Goal: Find contact information: Find contact information

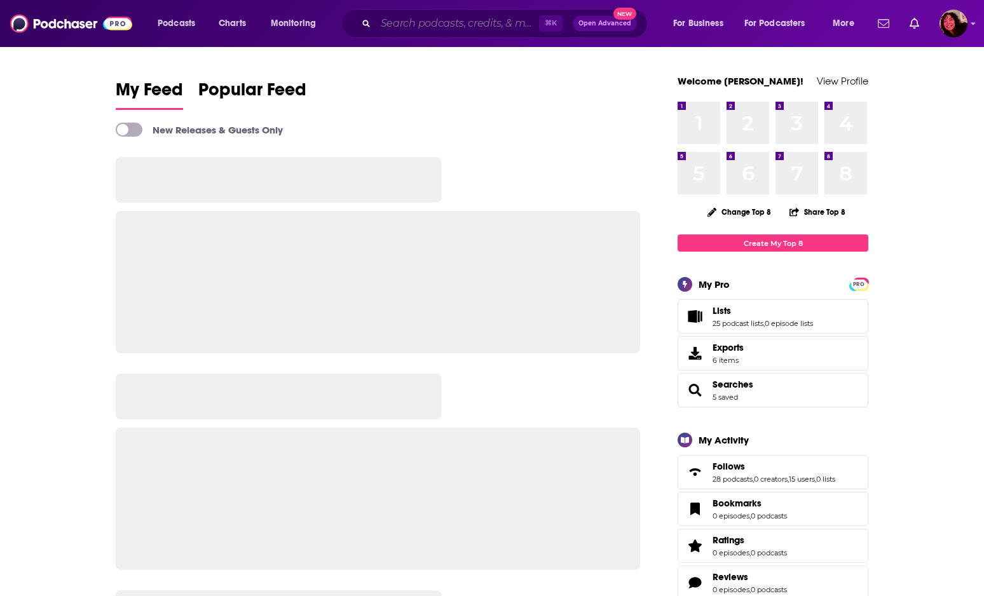
click at [468, 25] on input "Search podcasts, credits, & more..." at bounding box center [457, 23] width 163 height 20
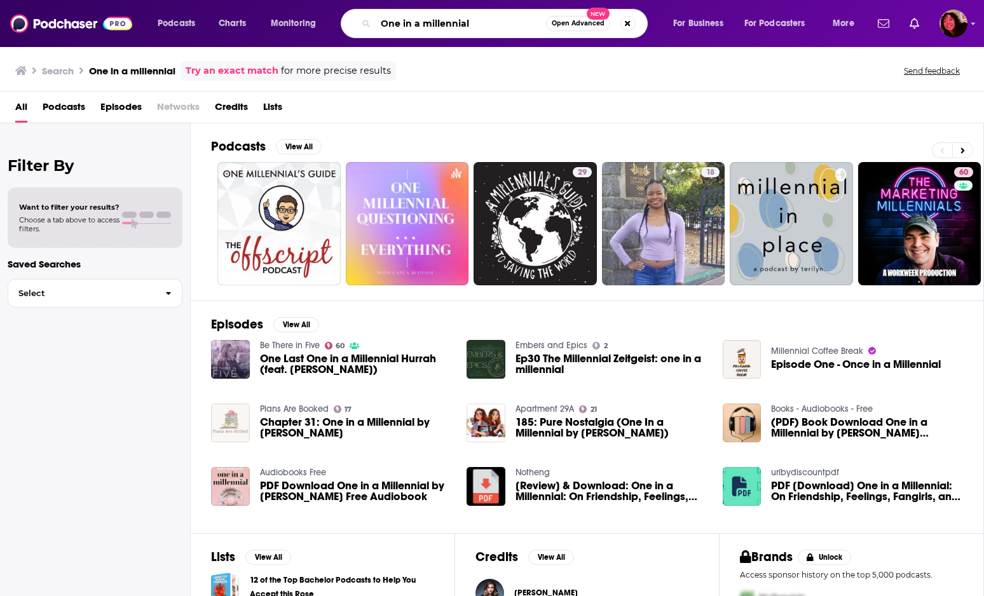
drag, startPoint x: 477, startPoint y: 26, endPoint x: 303, endPoint y: 9, distance: 175.0
click at [304, 9] on div "Podcasts Charts Monitoring One in a millennial Open Advanced New For Business F…" at bounding box center [508, 23] width 718 height 29
type input "[PERSON_NAME]"
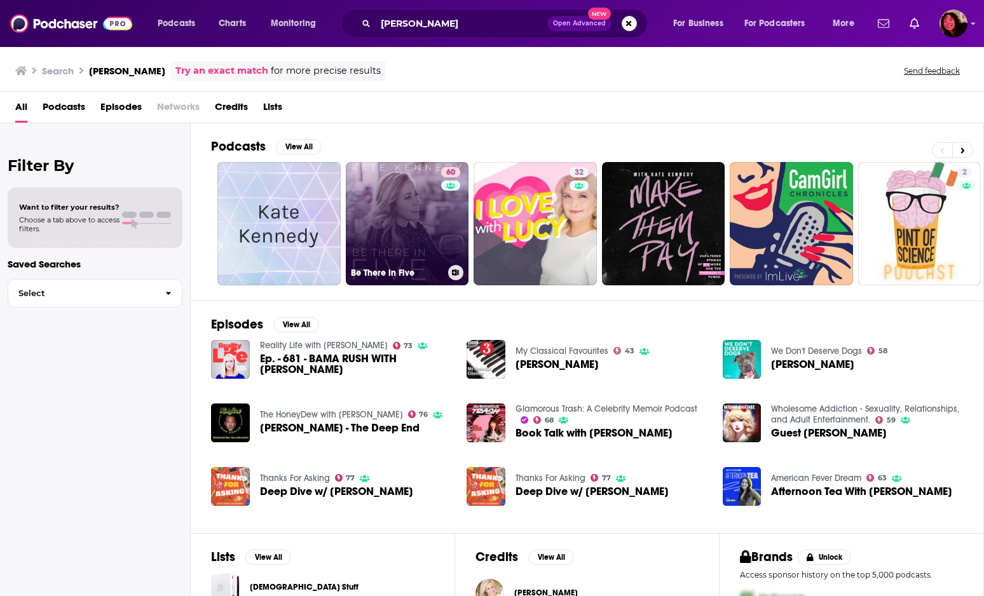
click at [413, 208] on link "60 Be There in Five" at bounding box center [407, 223] width 123 height 123
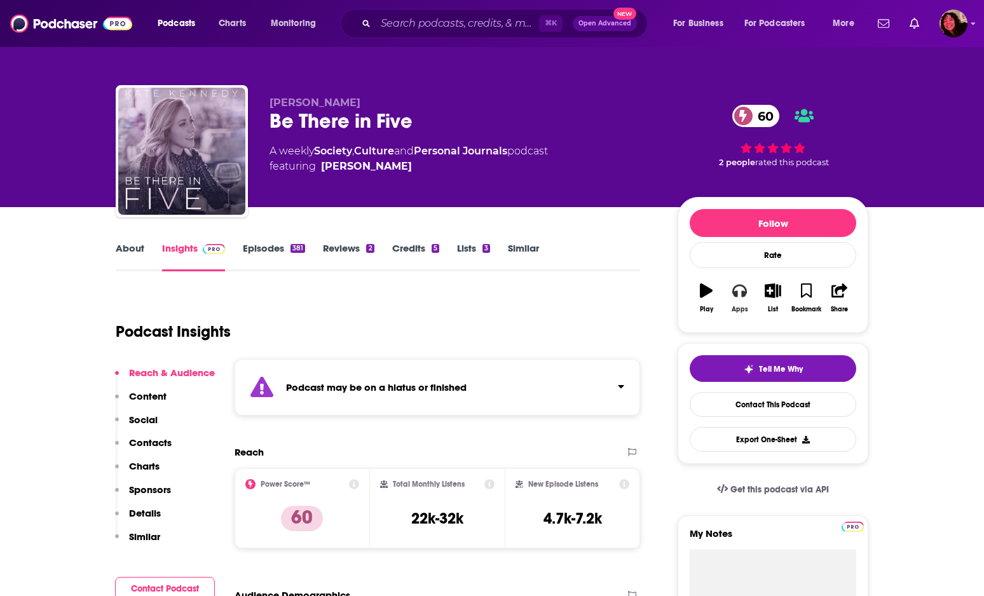
click at [739, 294] on icon "button" at bounding box center [739, 290] width 14 height 14
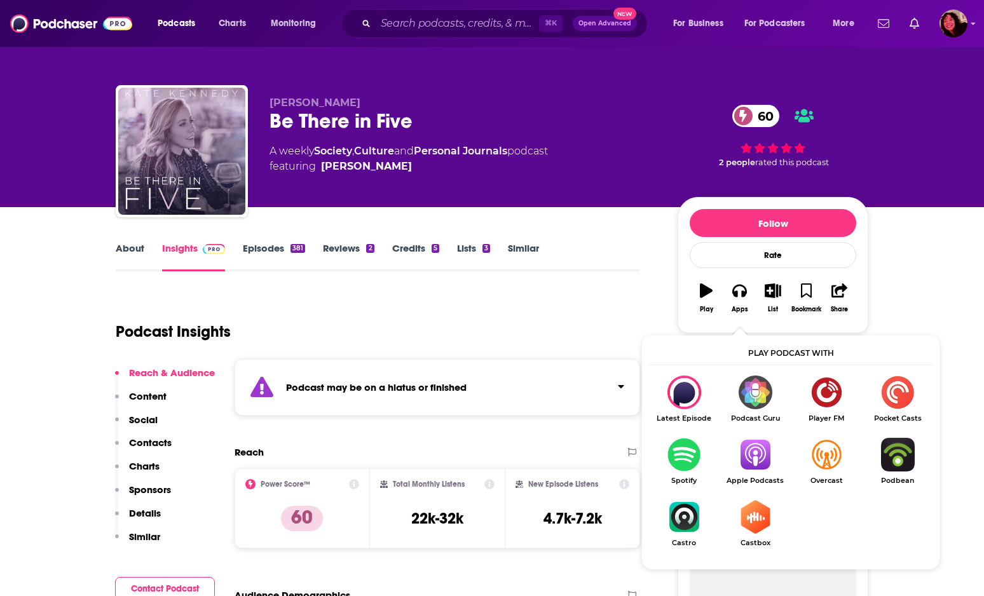
click at [678, 446] on img "Show Listen On dropdown" at bounding box center [683, 455] width 71 height 34
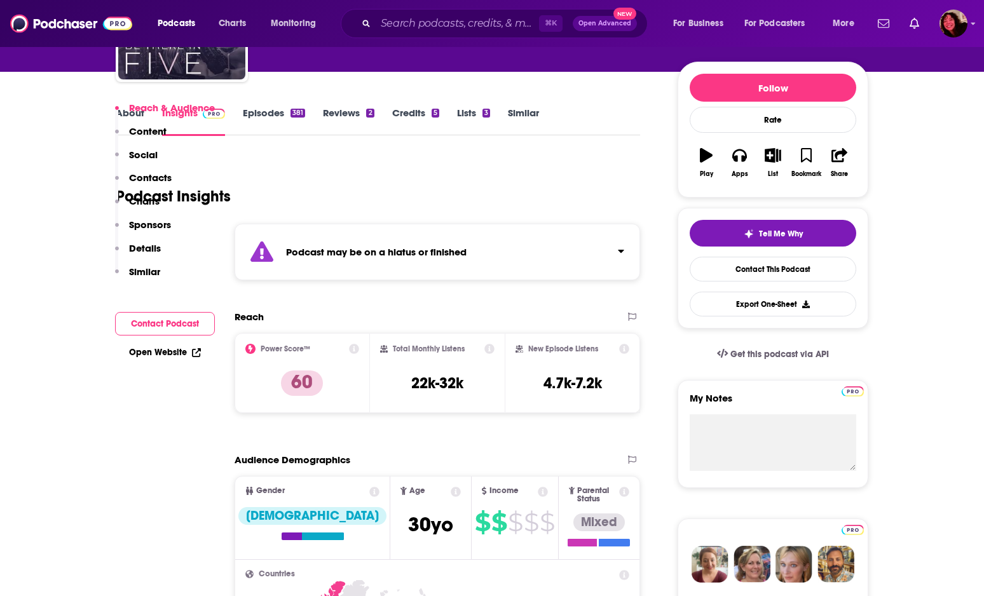
scroll to position [812, 0]
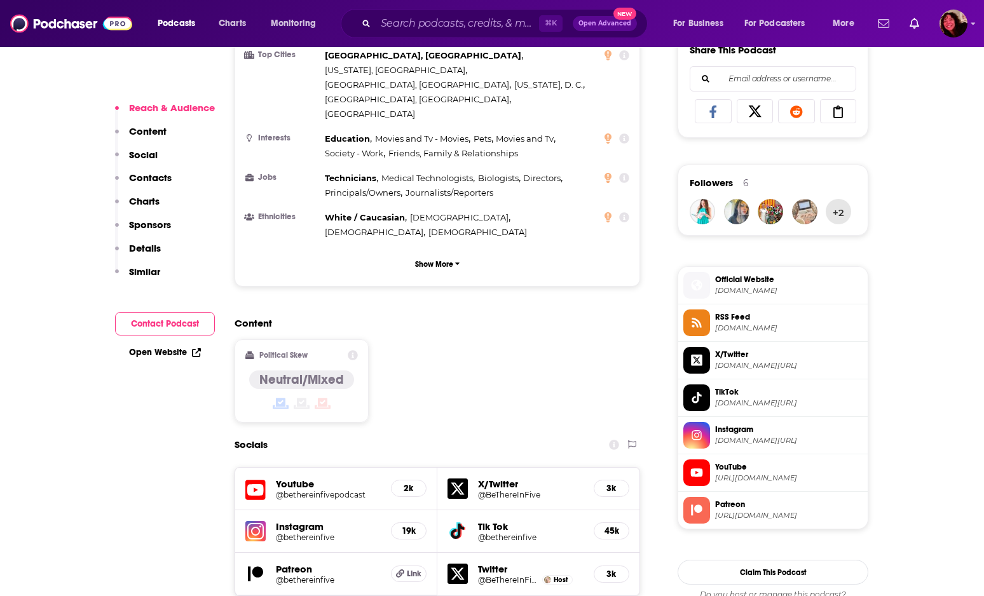
click at [147, 249] on p "Details" at bounding box center [145, 248] width 32 height 12
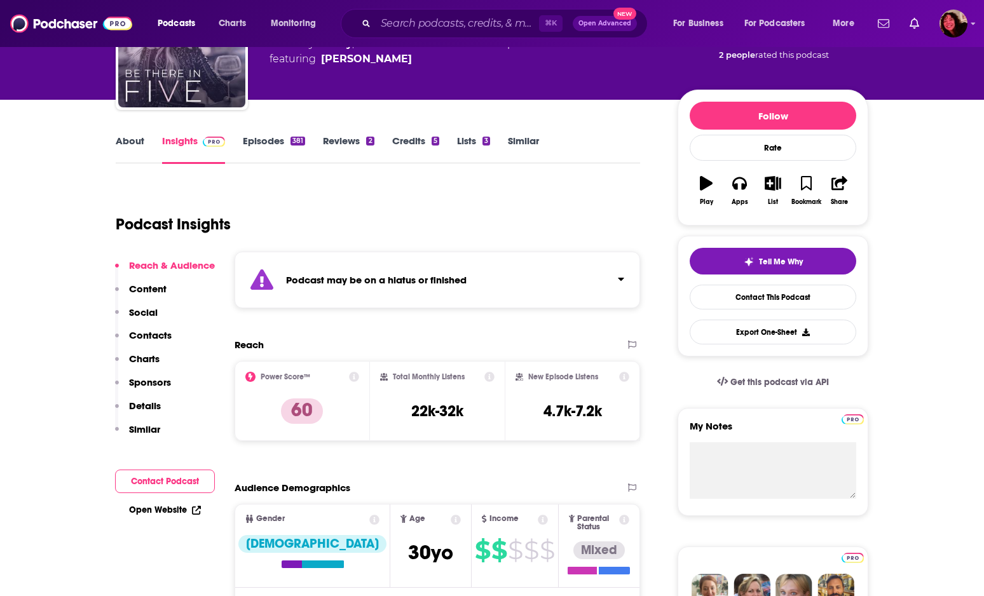
scroll to position [273, 0]
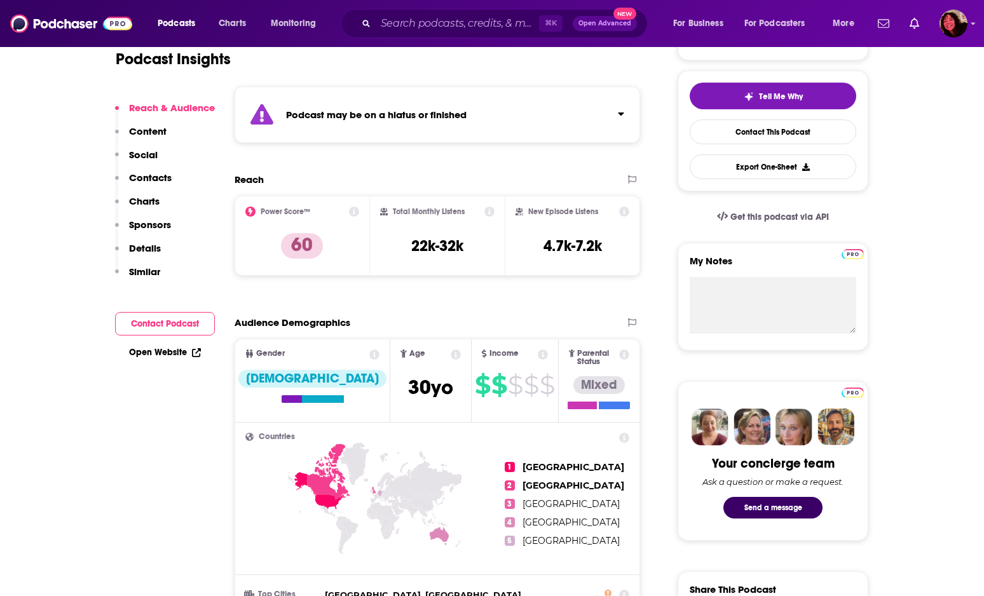
click at [154, 175] on p "Contacts" at bounding box center [150, 178] width 43 height 12
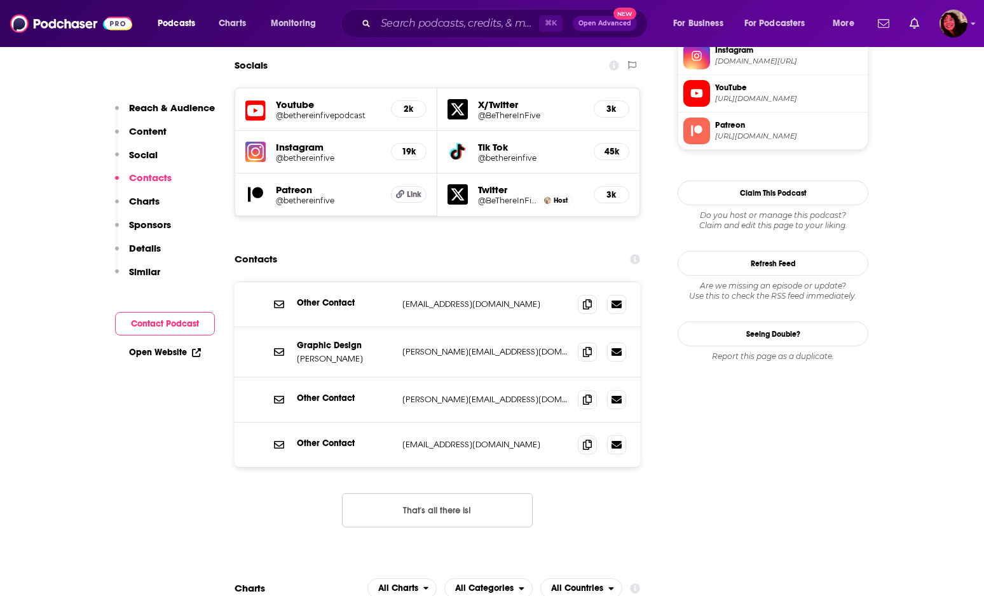
scroll to position [1199, 0]
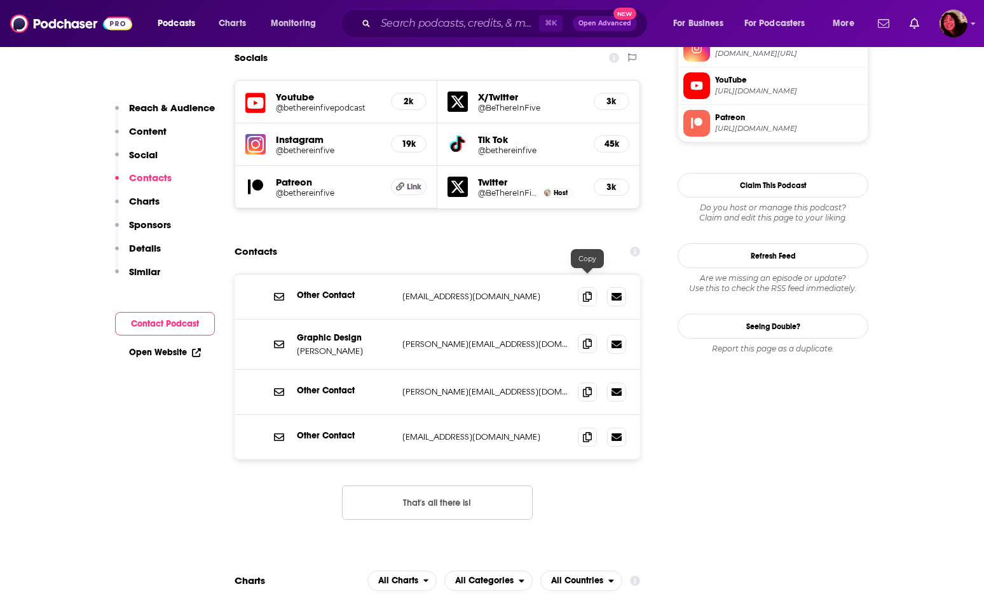
click at [586, 339] on icon at bounding box center [587, 344] width 9 height 10
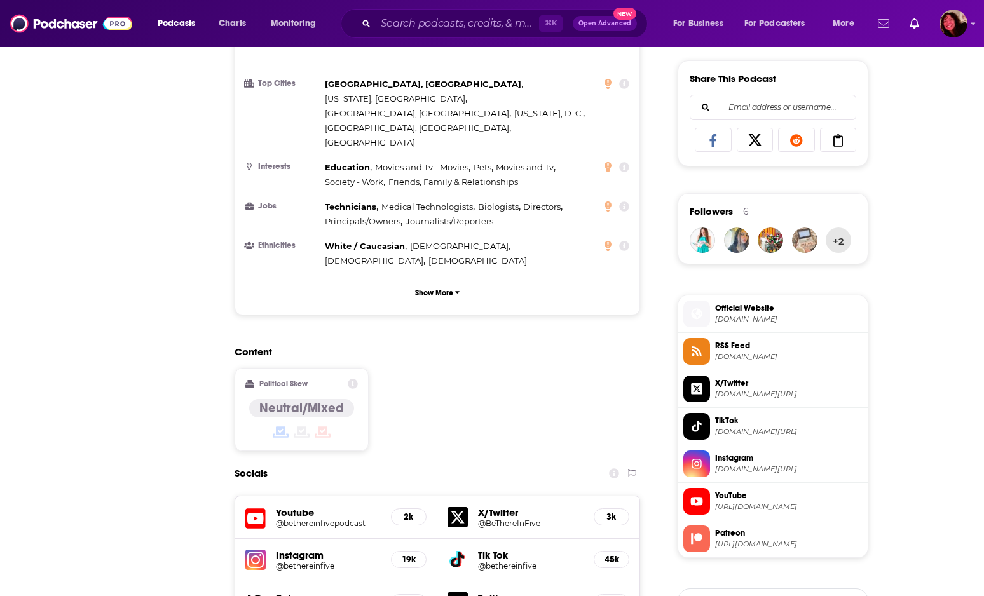
scroll to position [0, 0]
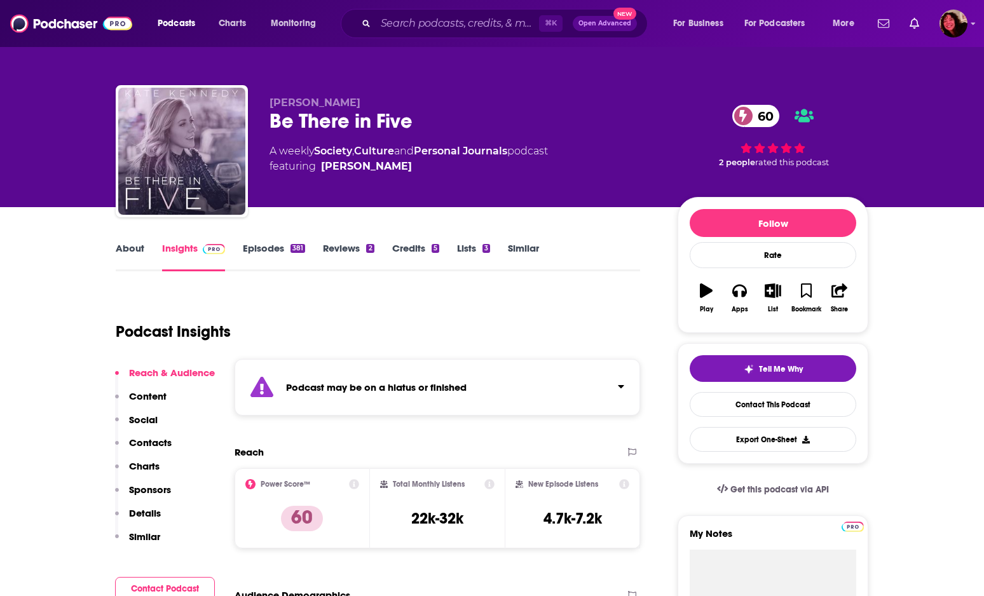
click at [128, 251] on link "About" at bounding box center [130, 256] width 29 height 29
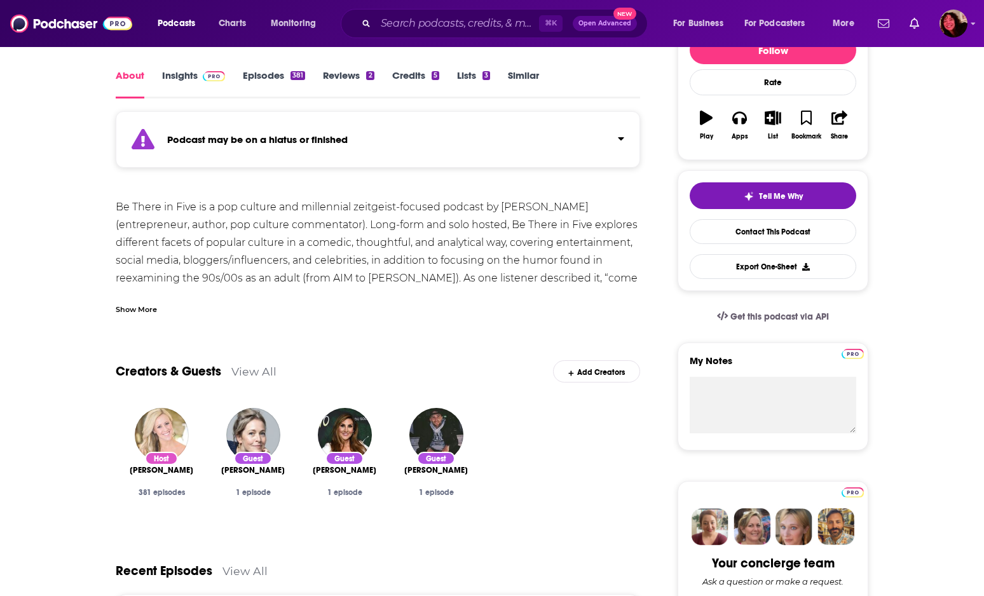
scroll to position [194, 0]
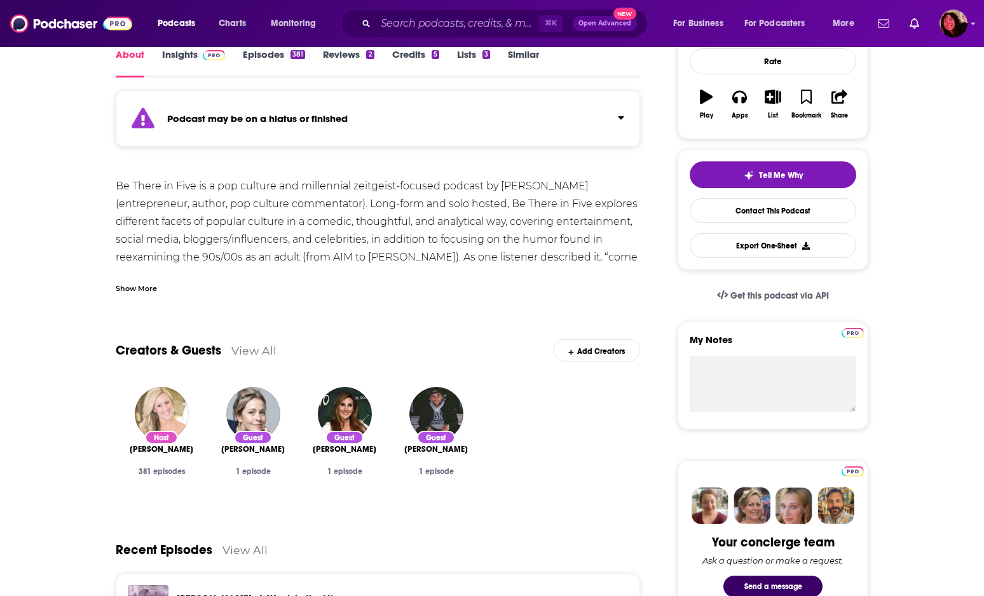
click at [135, 291] on div "Show More" at bounding box center [136, 288] width 41 height 12
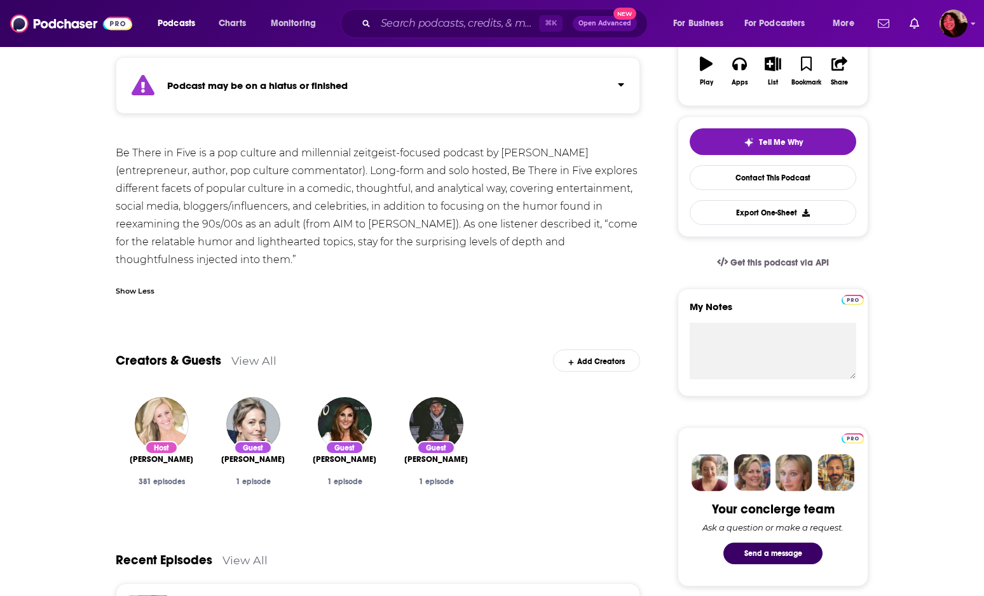
scroll to position [0, 0]
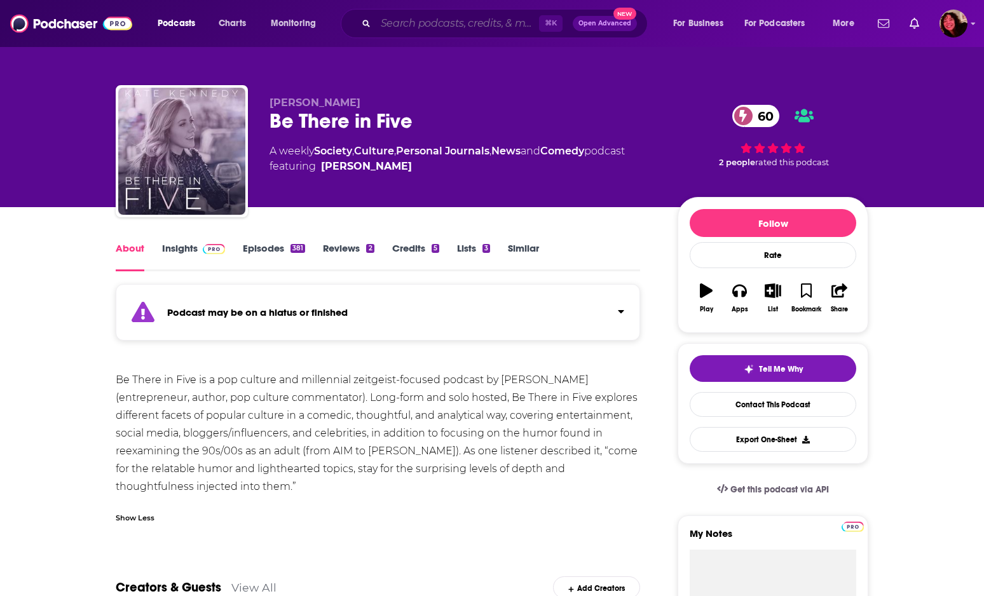
click at [440, 24] on input "Search podcasts, credits, & more..." at bounding box center [457, 23] width 163 height 20
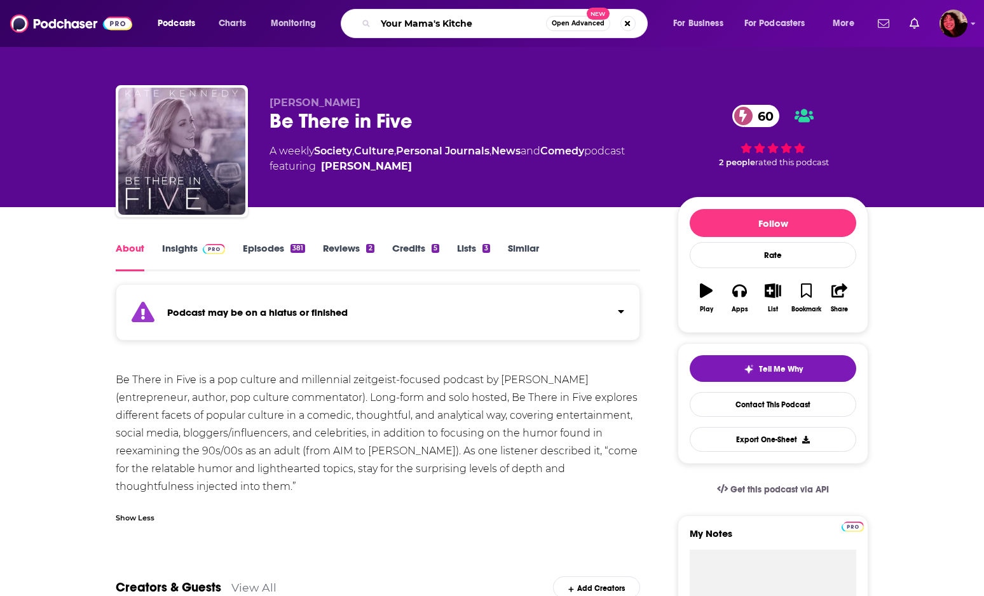
type input "Your Mama's Kitchen"
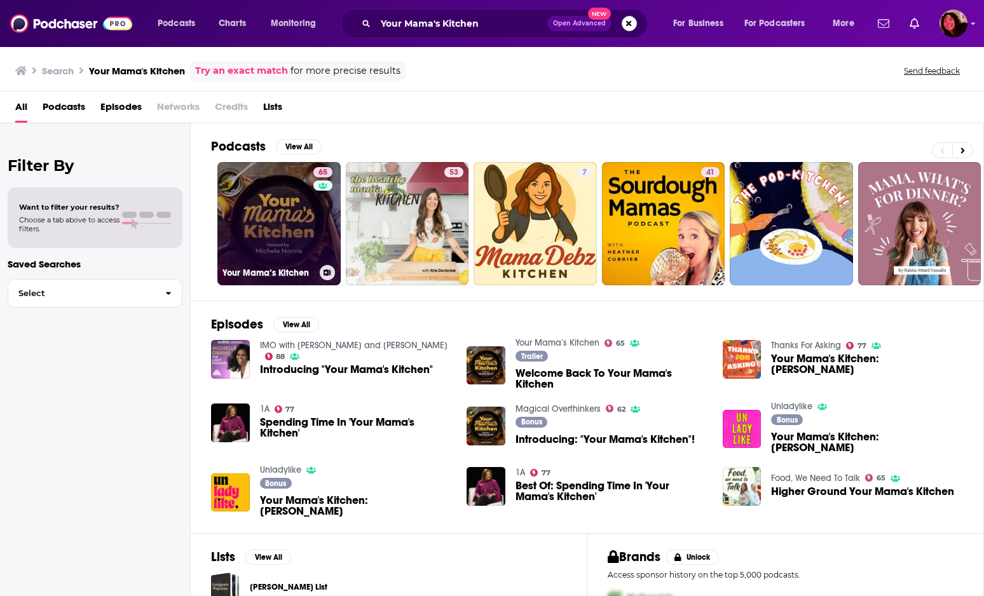
click at [285, 209] on link "65 Your Mama’s Kitchen" at bounding box center [278, 223] width 123 height 123
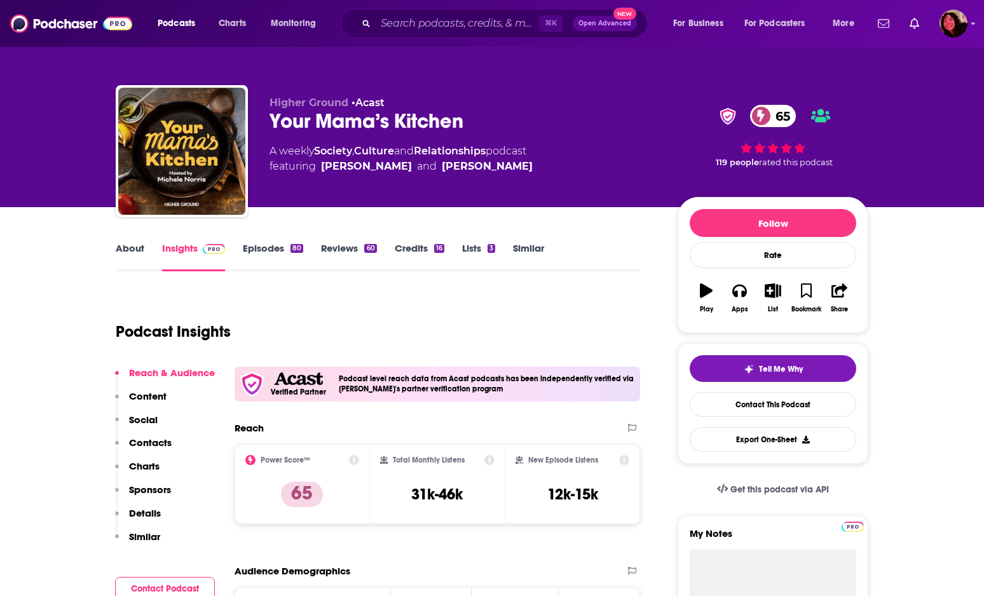
click at [149, 448] on p "Contacts" at bounding box center [150, 443] width 43 height 12
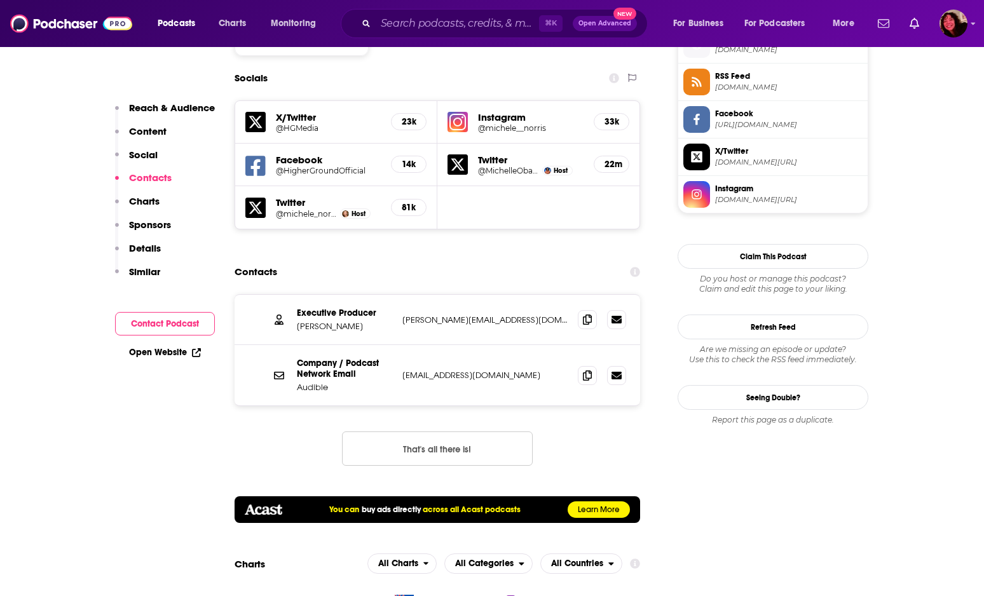
scroll to position [1192, 0]
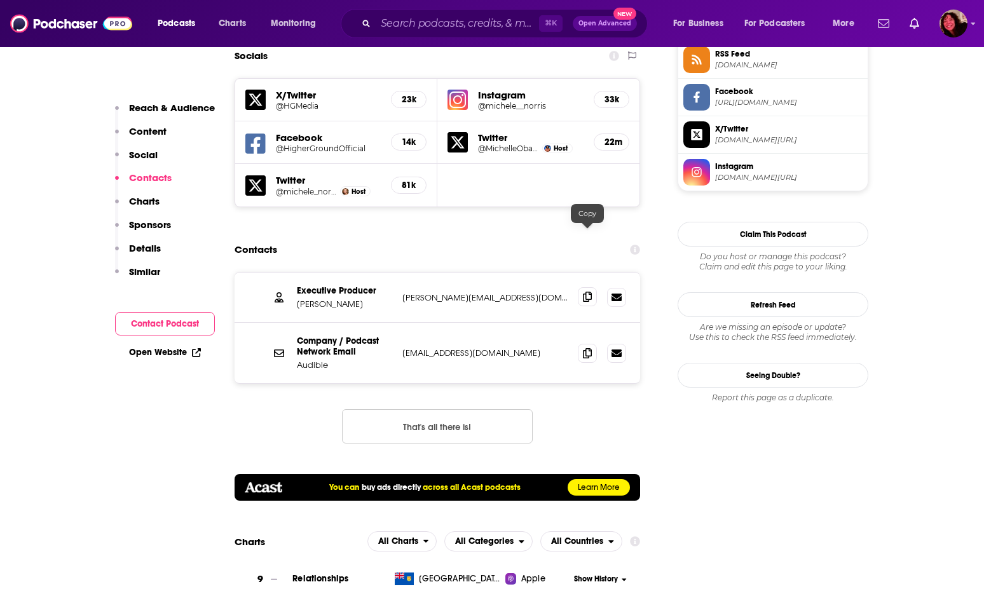
click at [585, 292] on icon at bounding box center [587, 297] width 9 height 10
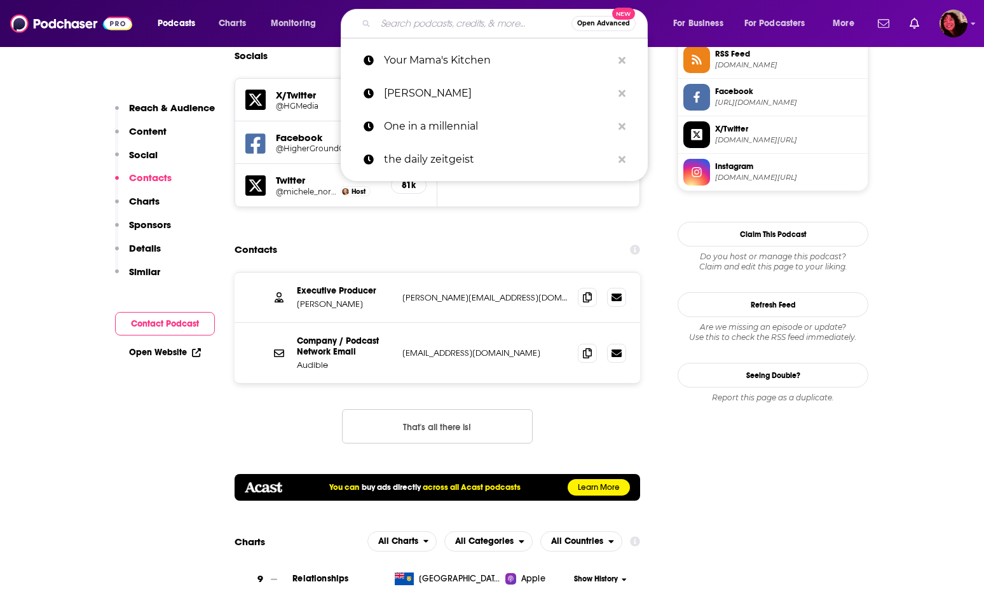
click at [428, 29] on input "Search podcasts, credits, & more..." at bounding box center [474, 23] width 196 height 20
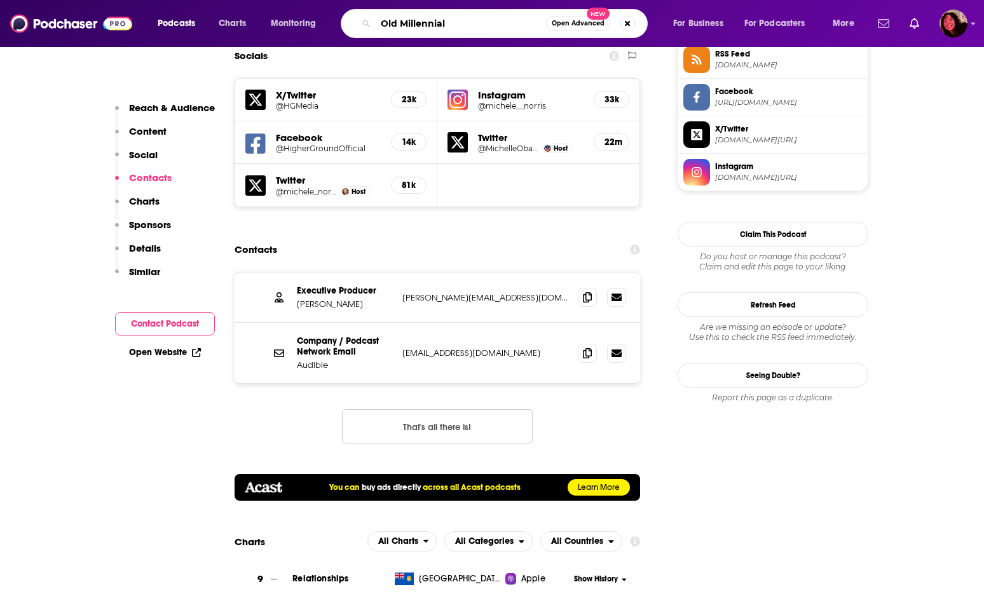
type input "Old Millennials"
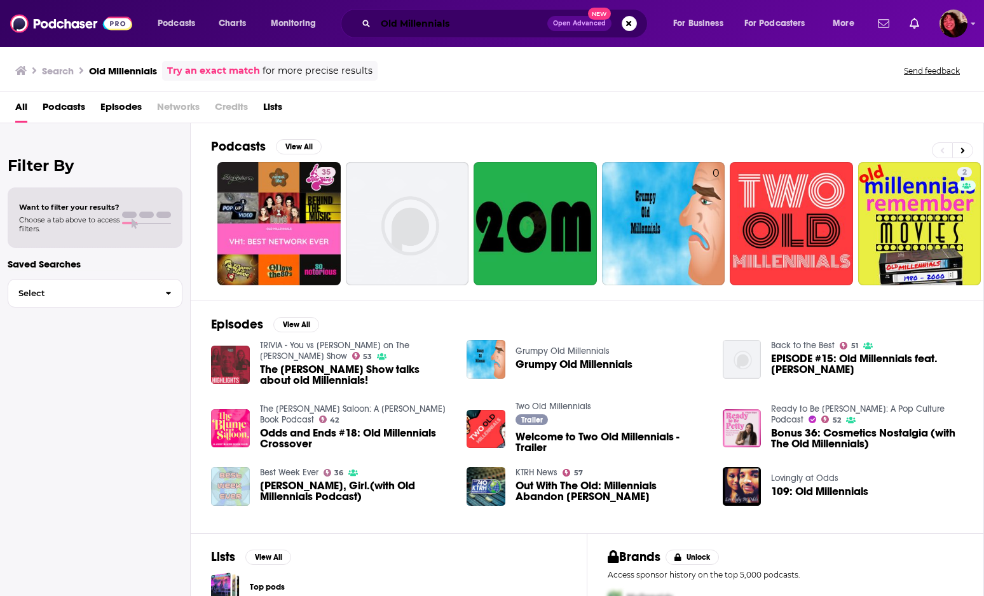
click at [456, 27] on input "Old Millennials" at bounding box center [462, 23] width 172 height 20
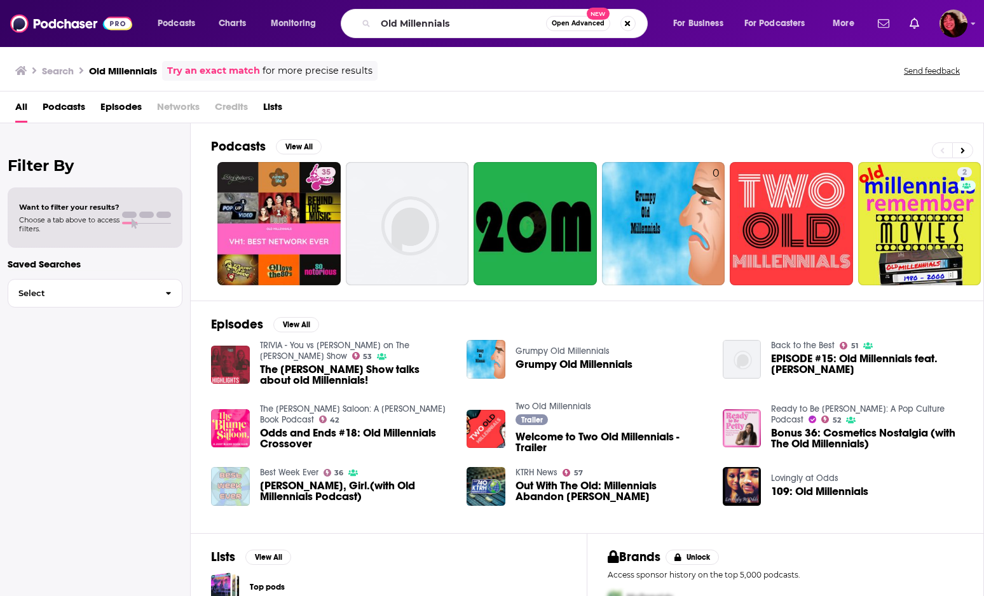
click at [231, 74] on link "Try an exact match" at bounding box center [213, 71] width 93 height 15
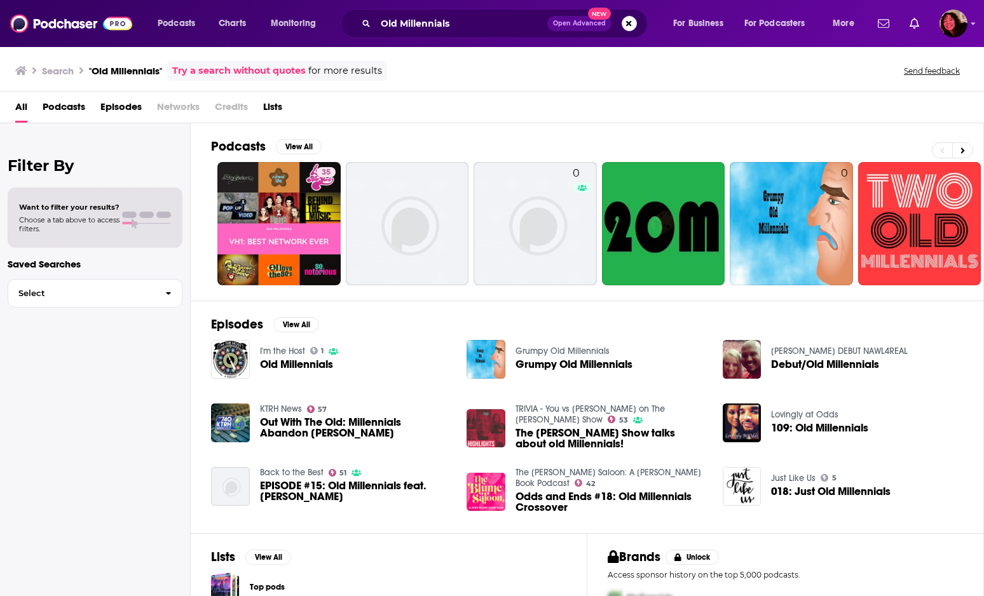
click at [301, 365] on span "Old Millennials" at bounding box center [296, 364] width 73 height 11
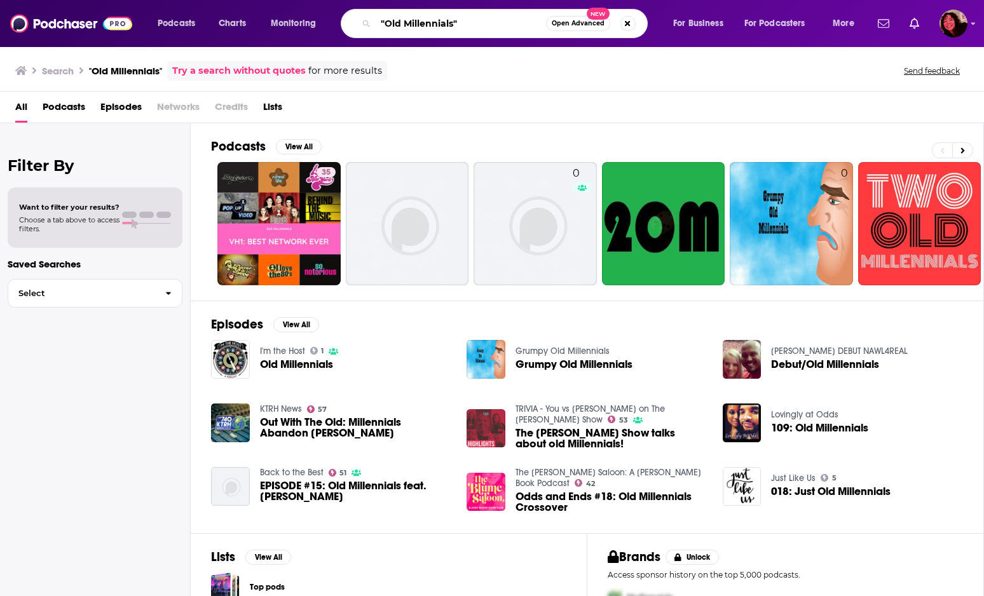
drag, startPoint x: 479, startPoint y: 25, endPoint x: 319, endPoint y: 21, distance: 160.2
click at [319, 21] on div "Podcasts Charts Monitoring "Old Millennials" Open Advanced New For Business For…" at bounding box center [508, 23] width 718 height 29
paste input "Old Millennials Podcast"
type input "Old Millennials Podcast"
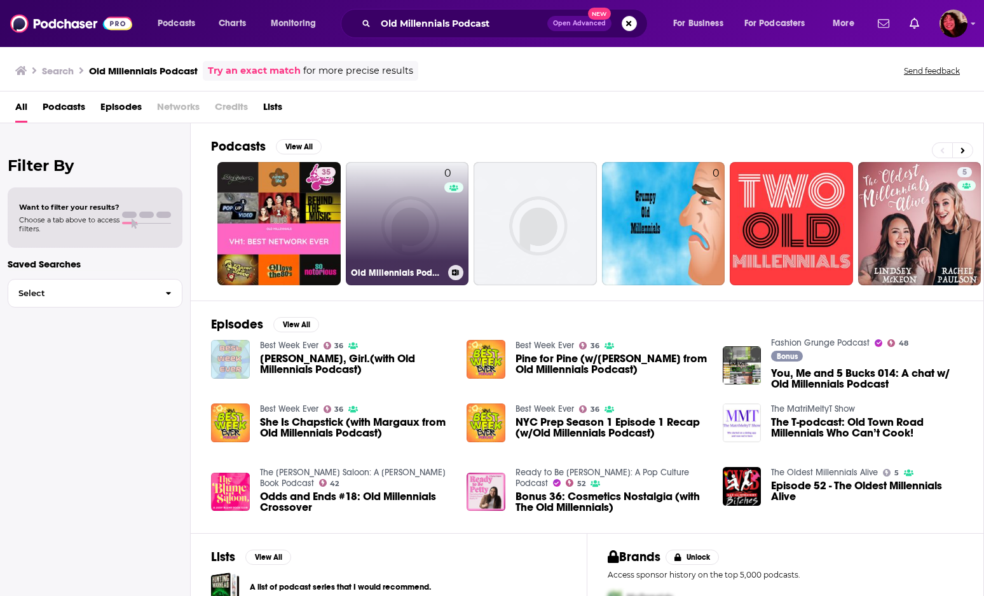
click at [407, 222] on link "0 Old Millennials Podcast" at bounding box center [407, 223] width 123 height 123
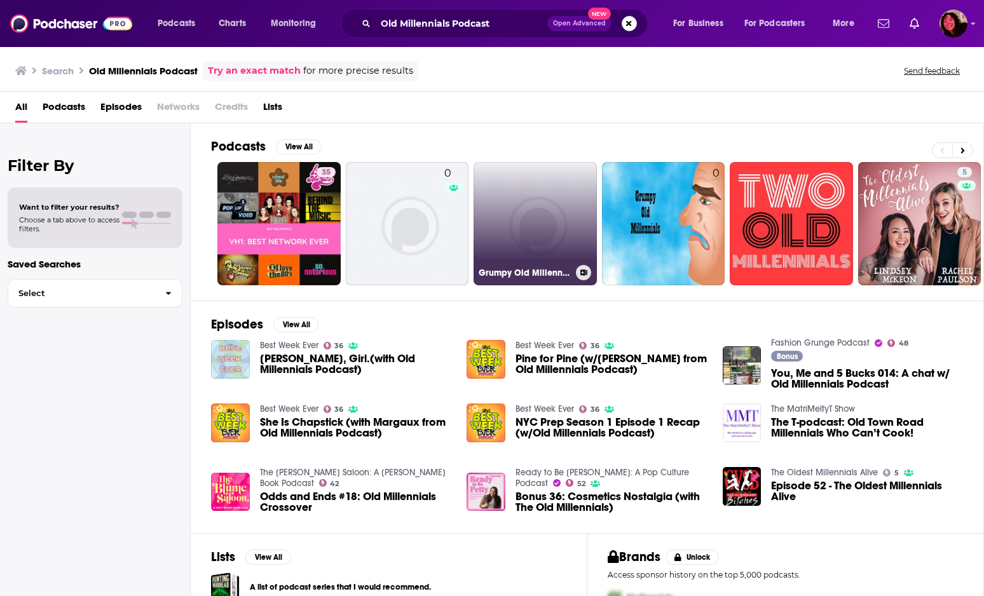
click at [546, 215] on link "Grumpy Old Millennials" at bounding box center [535, 223] width 123 height 123
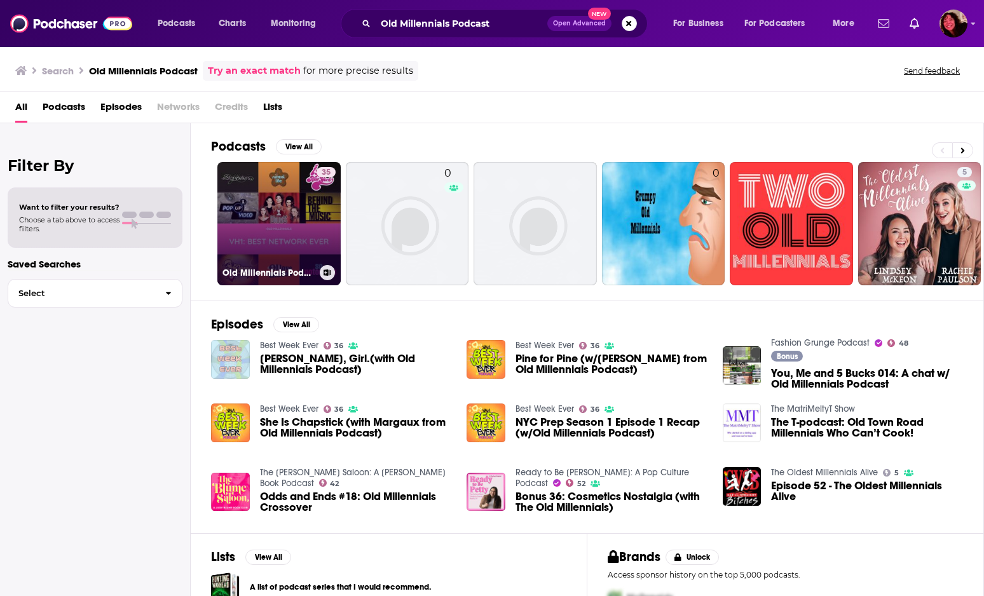
click at [271, 251] on link "35 Old Millennials Podcast" at bounding box center [278, 223] width 123 height 123
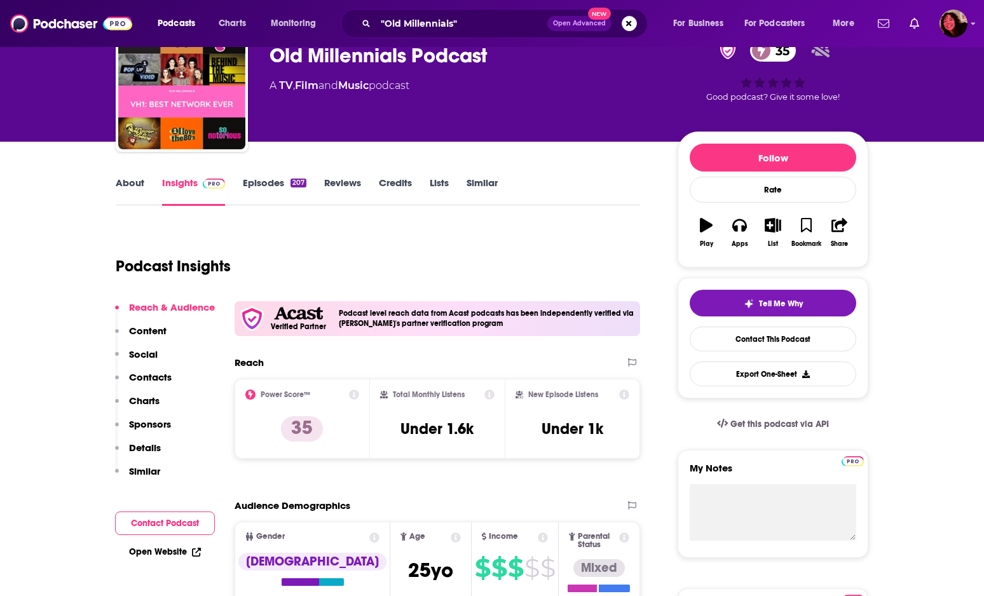
scroll to position [66, 0]
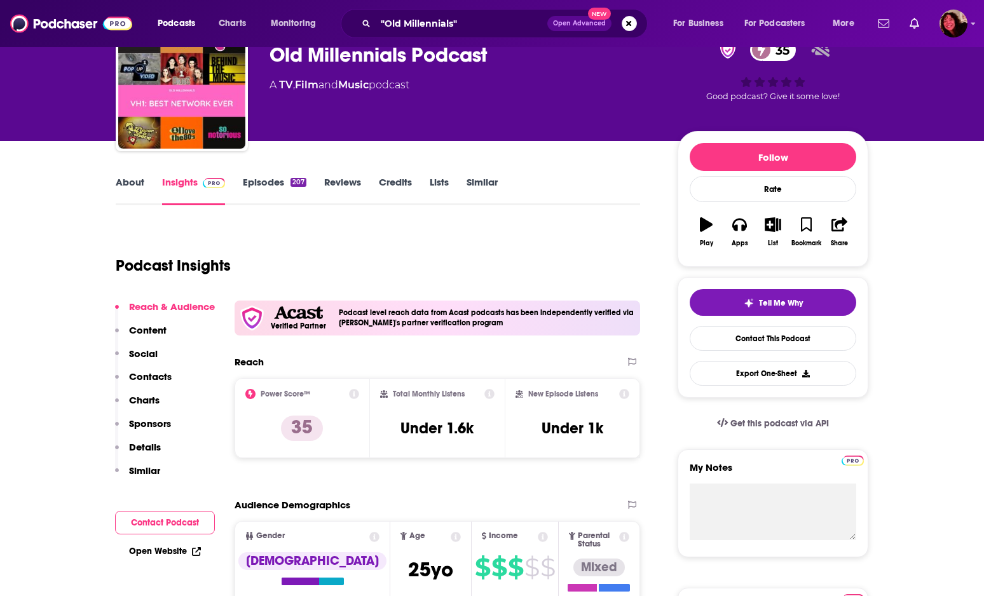
click at [140, 376] on p "Contacts" at bounding box center [150, 377] width 43 height 12
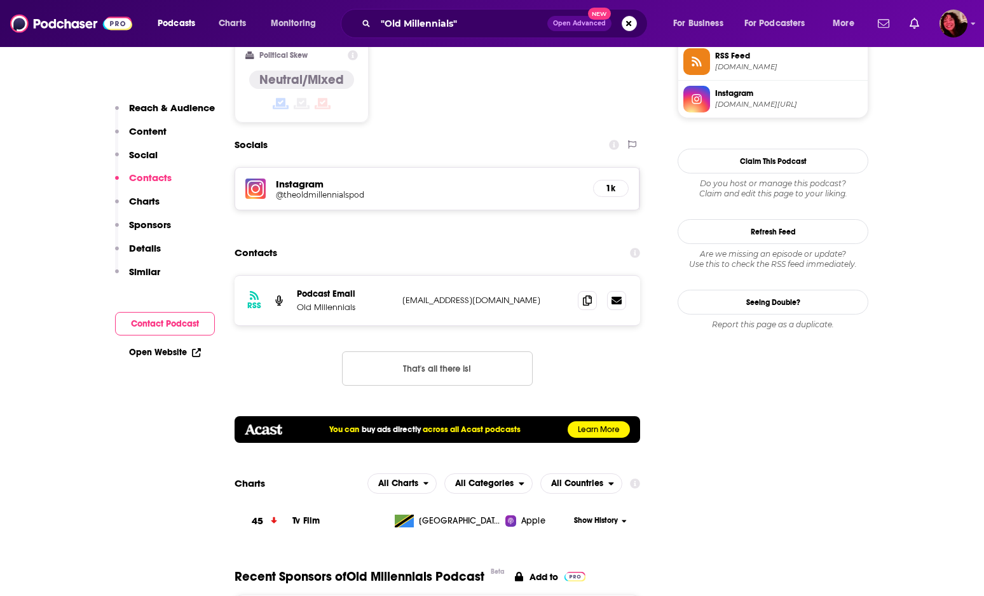
scroll to position [1089, 0]
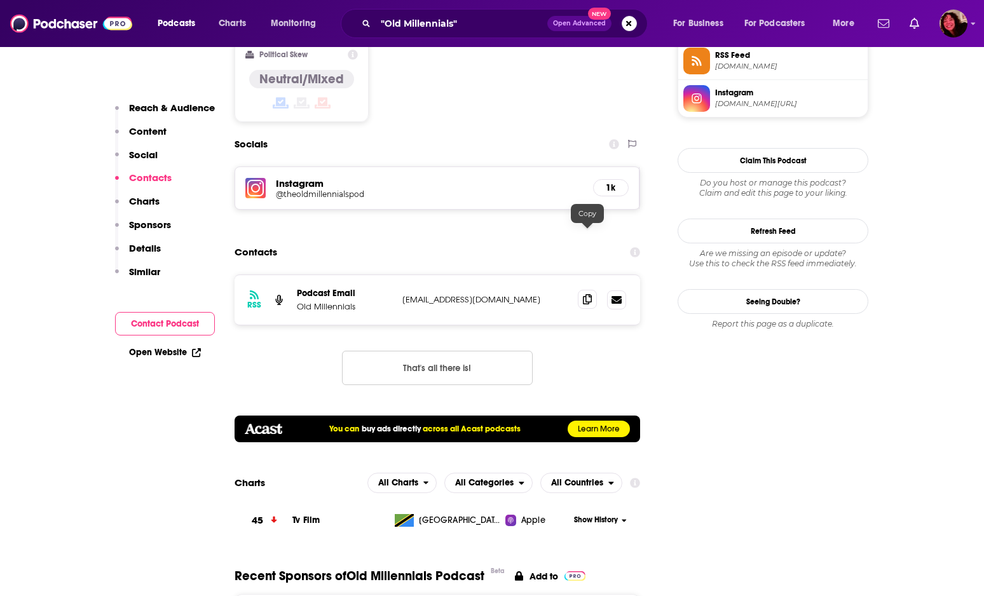
click at [586, 294] on icon at bounding box center [587, 299] width 9 height 10
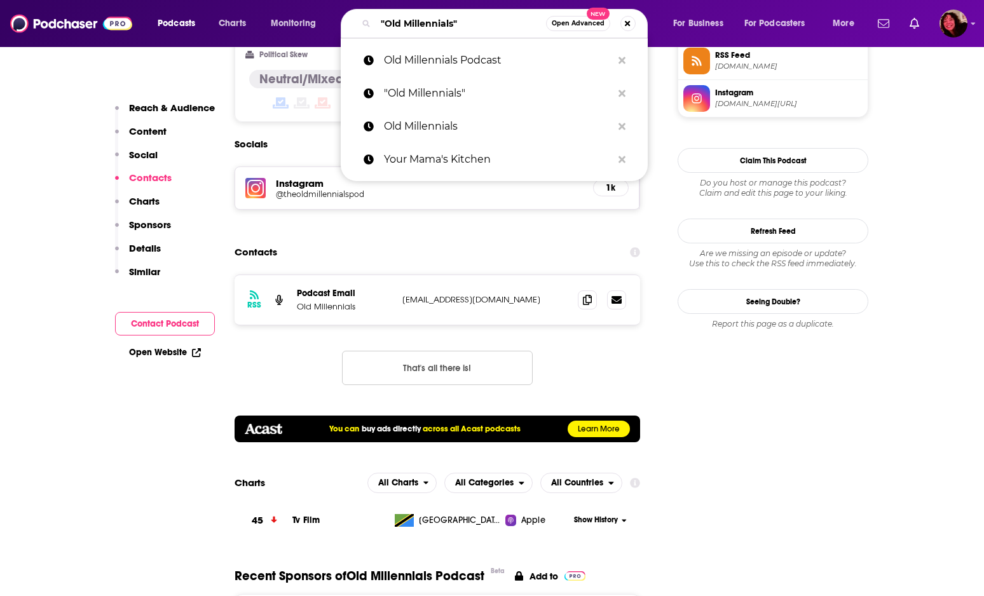
drag, startPoint x: 467, startPoint y: 25, endPoint x: 339, endPoint y: 24, distance: 128.4
click at [339, 24] on div "Podcasts Charts Monitoring "Old Millennials" Open Advanced New Old Millennials …" at bounding box center [508, 23] width 718 height 29
paste input "Nostalgic Millennial Podcast"
type input "Nostalgic Millennial Podcast"
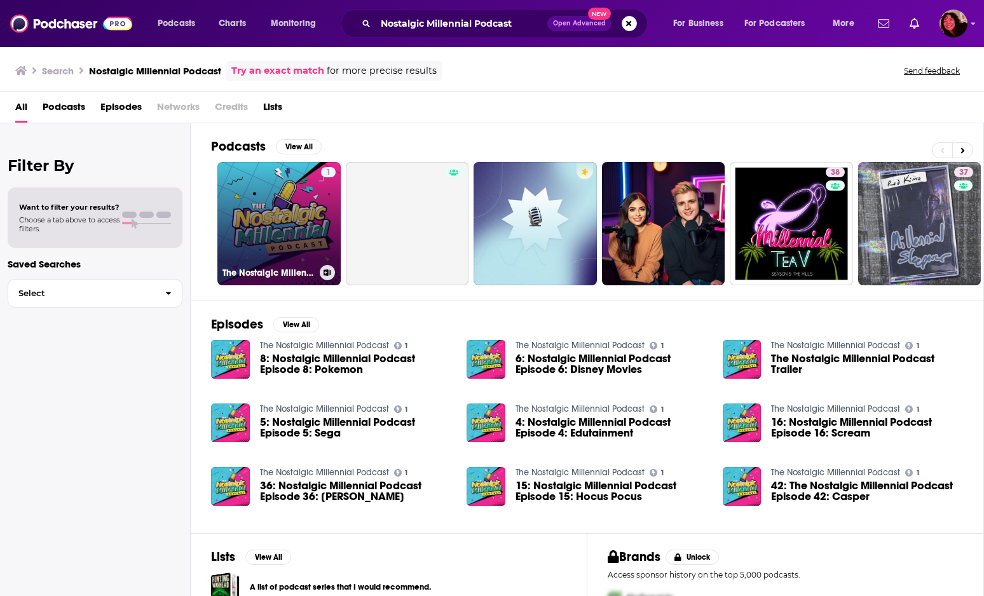
click at [301, 228] on link "1 The Nostalgic Millennial Podcast" at bounding box center [278, 223] width 123 height 123
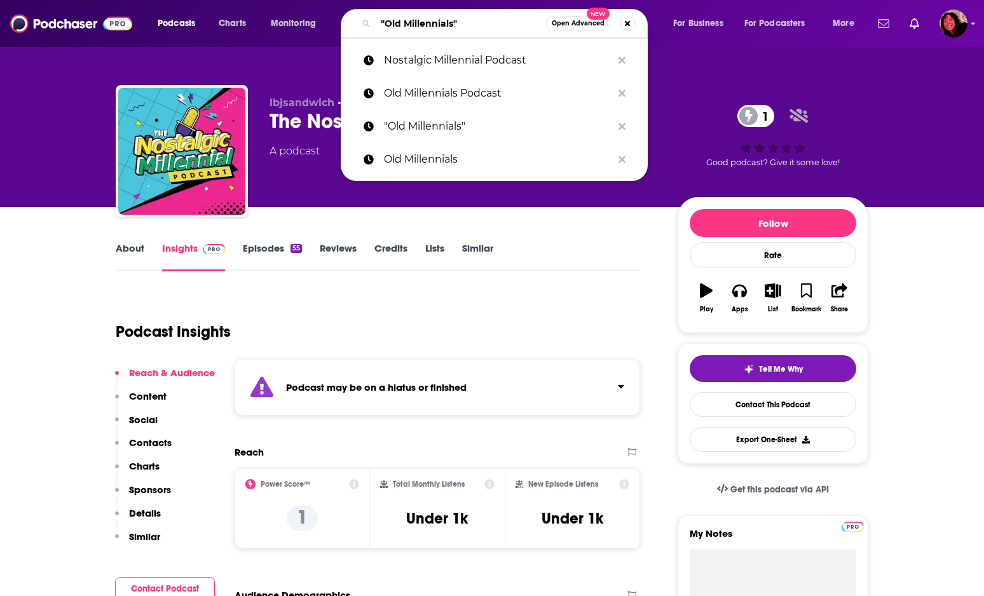
drag, startPoint x: 512, startPoint y: 22, endPoint x: 324, endPoint y: 10, distance: 189.2
click at [324, 10] on div "Podcasts Charts Monitoring "Old Millennials" Open Advanced New Nostalgic Millen…" at bounding box center [508, 23] width 718 height 29
paste input "Listen To Sassy"
type input "Listen To Sassy"
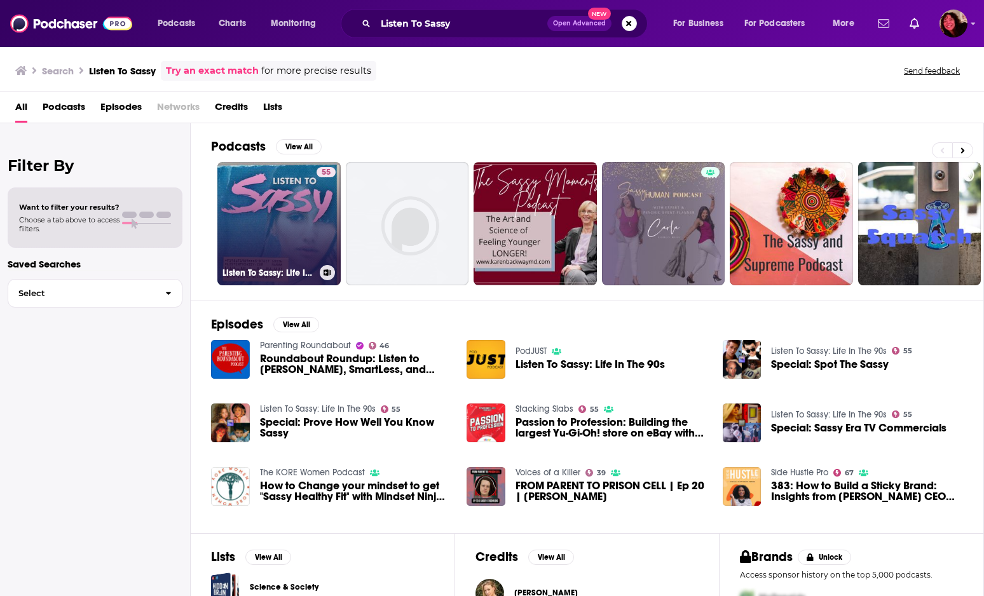
click at [297, 207] on link "55 Listen To Sassy: Life In The 90s" at bounding box center [278, 223] width 123 height 123
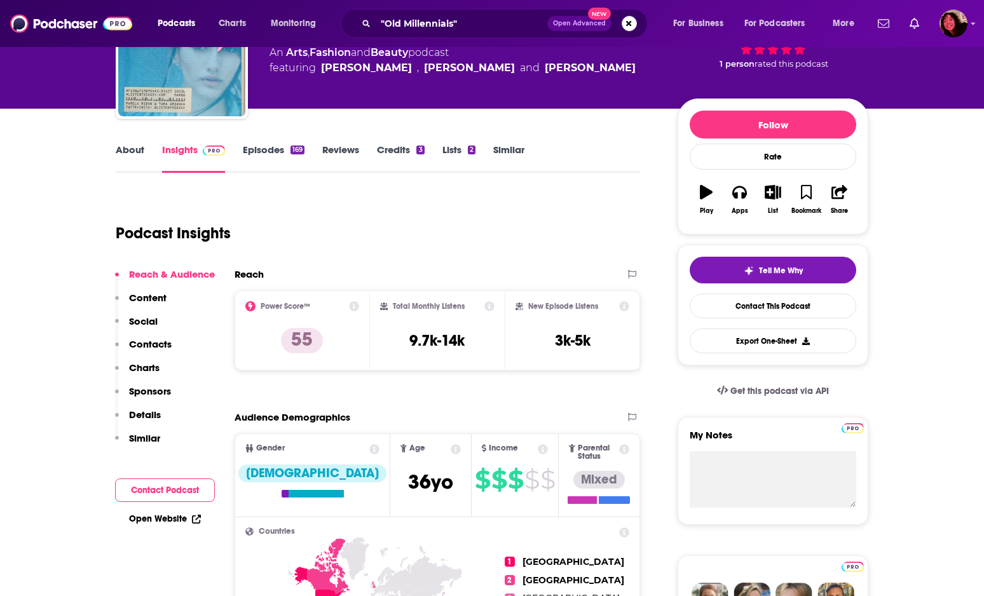
scroll to position [98, 0]
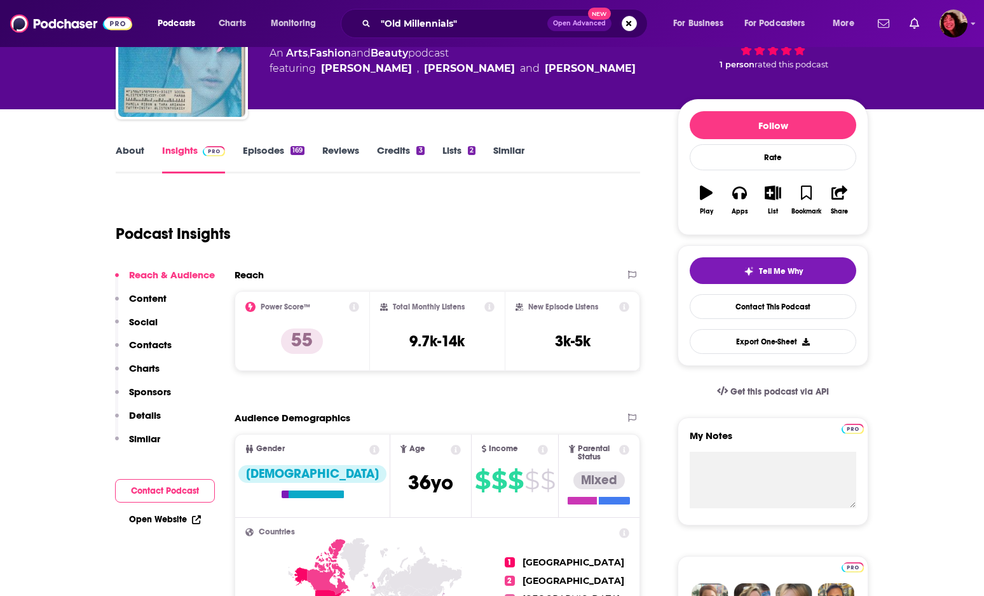
click at [156, 345] on p "Contacts" at bounding box center [150, 345] width 43 height 12
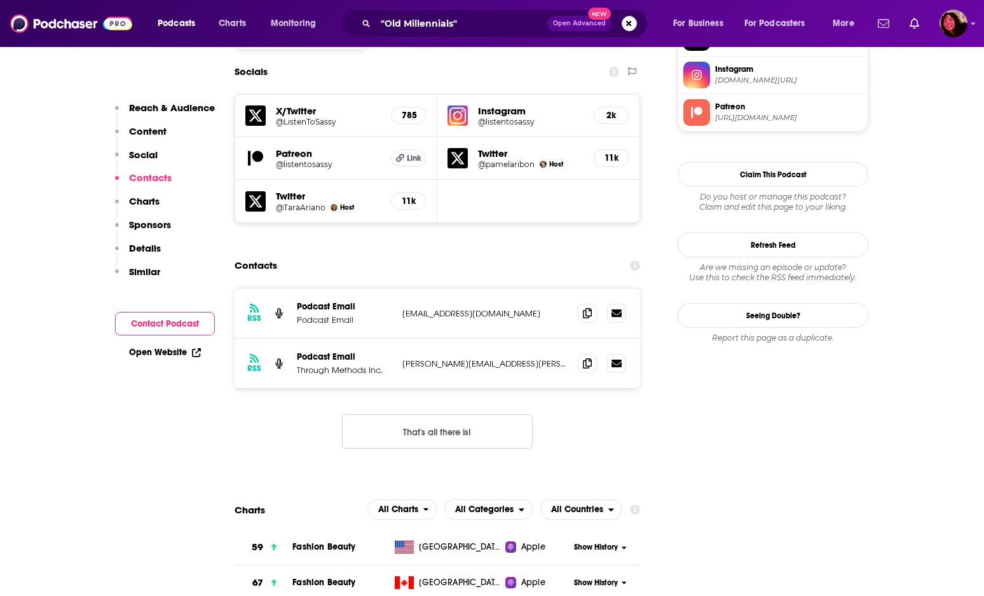
scroll to position [1137, 0]
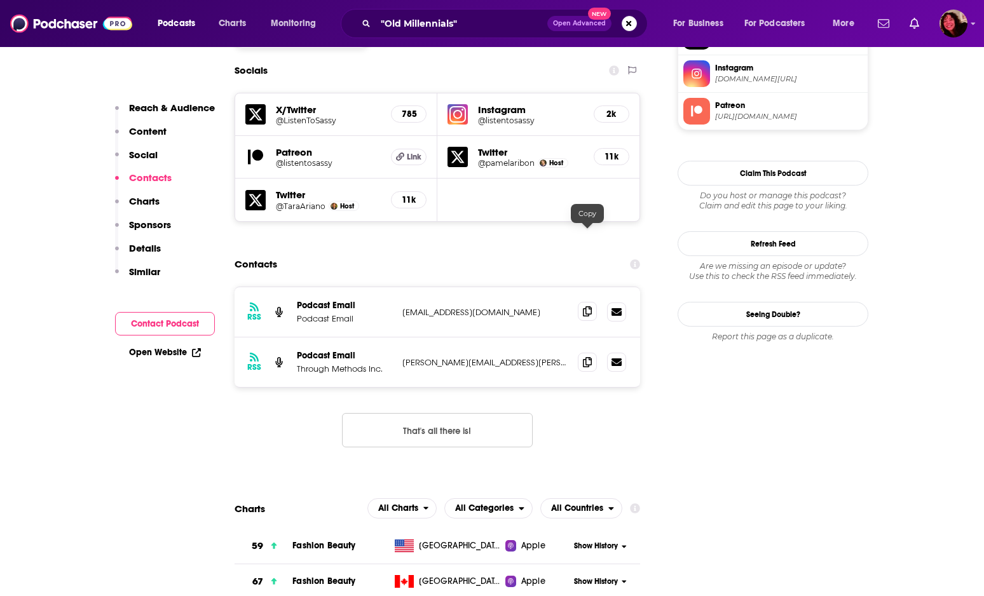
click at [589, 306] on icon at bounding box center [587, 311] width 9 height 10
click at [591, 357] on icon at bounding box center [587, 362] width 9 height 10
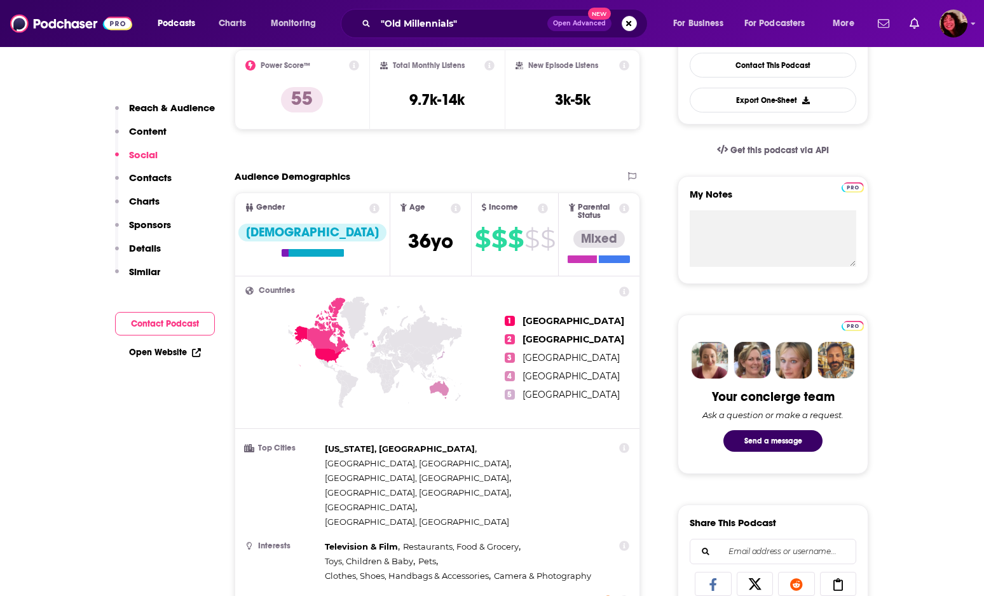
scroll to position [0, 0]
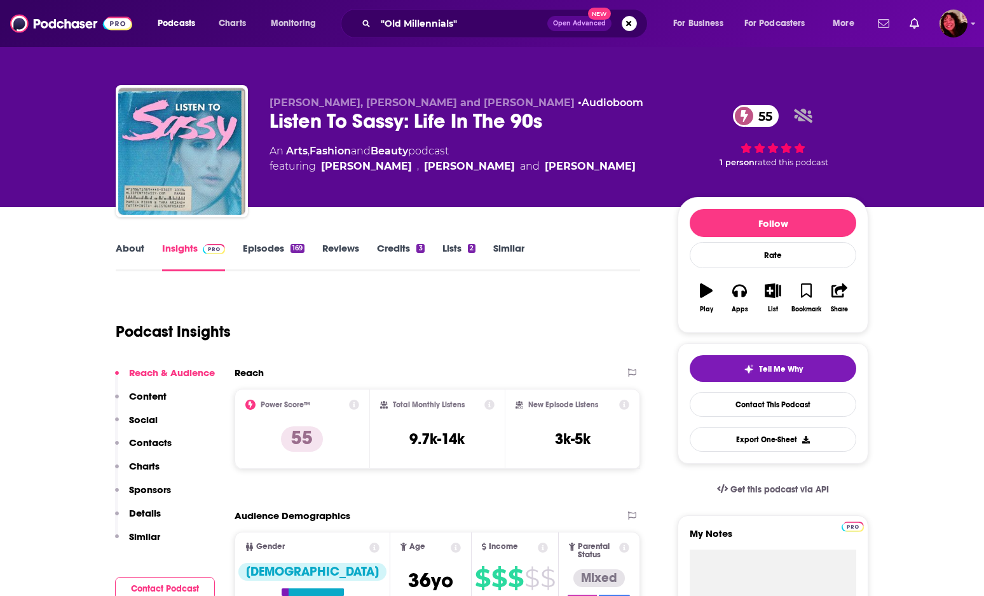
click at [142, 252] on link "About" at bounding box center [130, 256] width 29 height 29
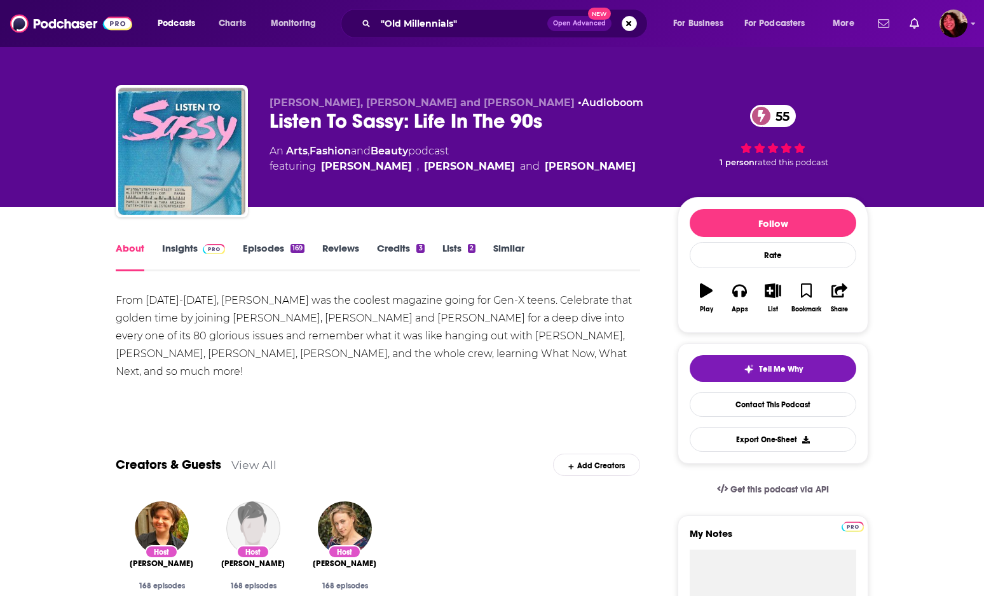
click at [454, 359] on div "From [DATE]-[DATE], [PERSON_NAME] was the coolest magazine going for Gen-X teen…" at bounding box center [378, 336] width 524 height 89
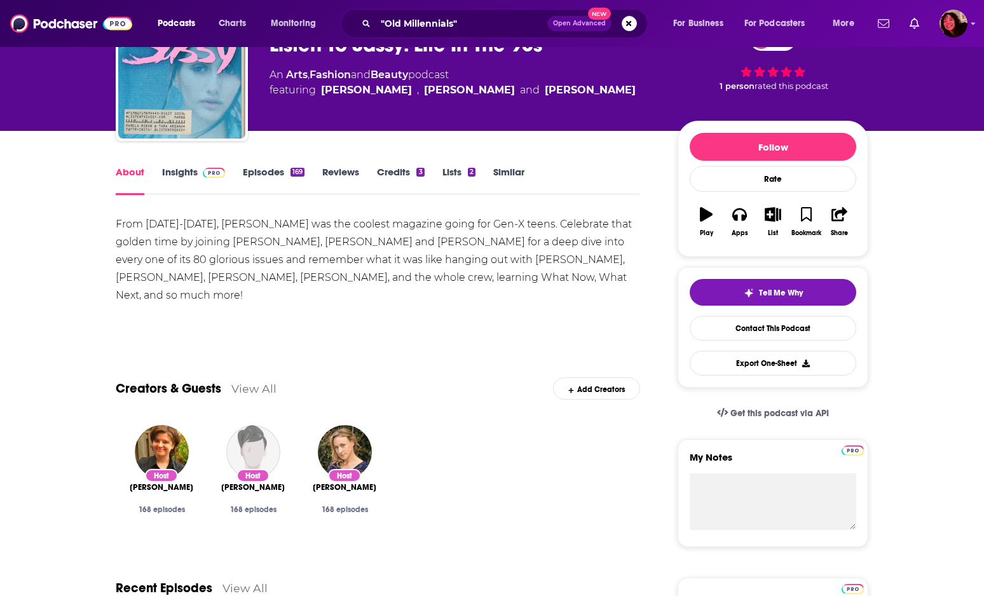
scroll to position [63, 0]
